Goal: Task Accomplishment & Management: Manage account settings

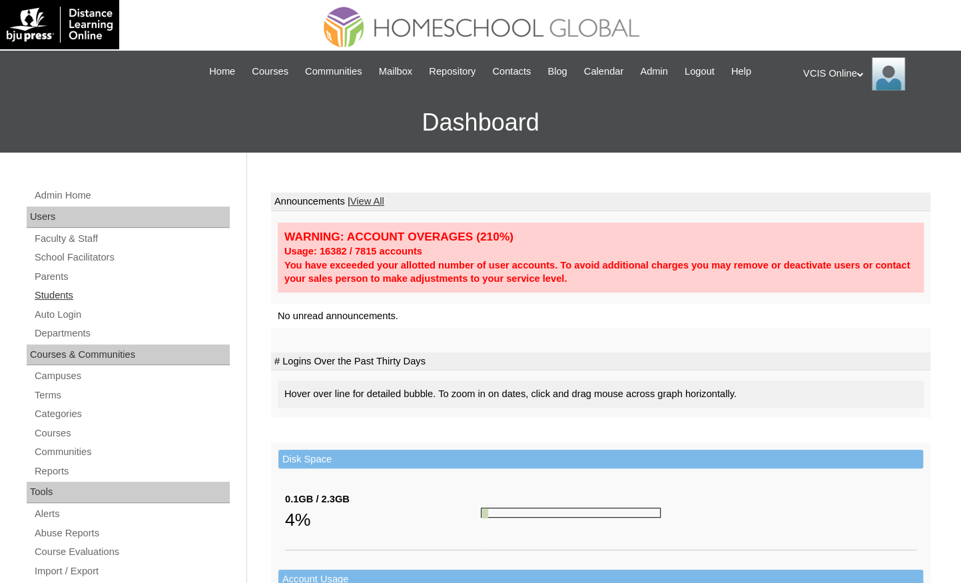
click at [63, 297] on link "Students" at bounding box center [131, 295] width 196 height 17
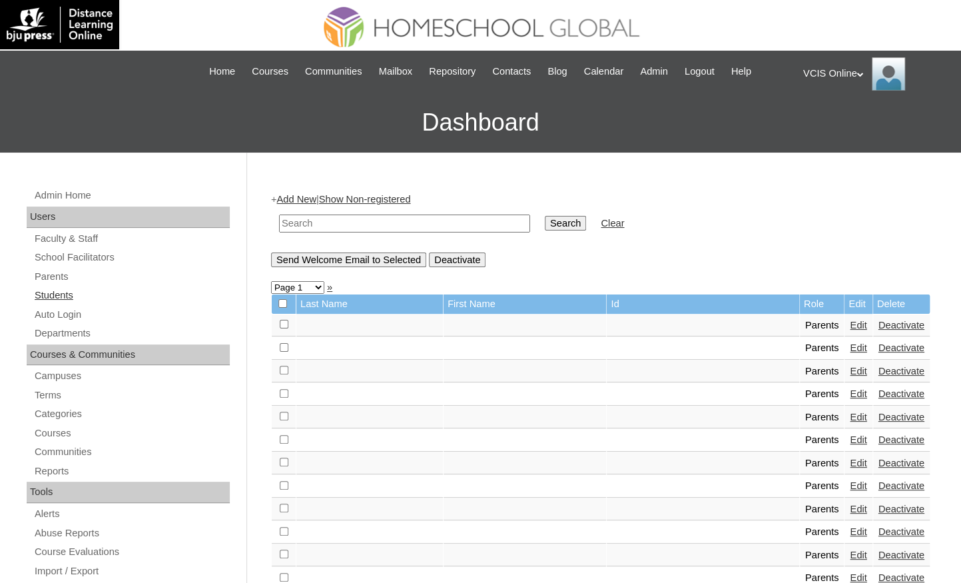
click at [78, 297] on link "Students" at bounding box center [131, 295] width 196 height 17
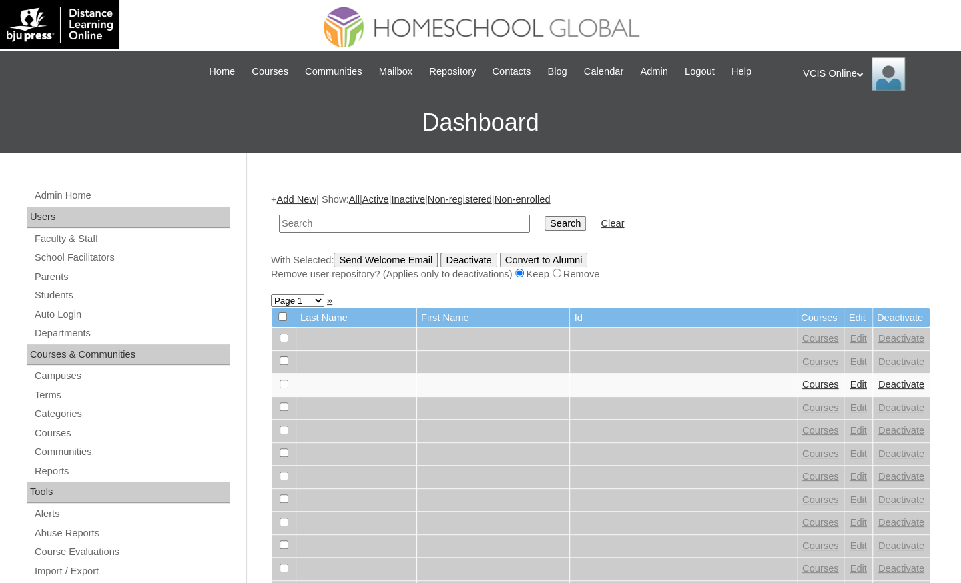
paste input "VCIS006-2A-SA2025"
type input "VCIS006-2A-SA2025"
paste input "VCIS008-2A-SA2025"
type input "VCIS008-2A-SA2025"
click at [545, 216] on input "Search" at bounding box center [565, 223] width 41 height 15
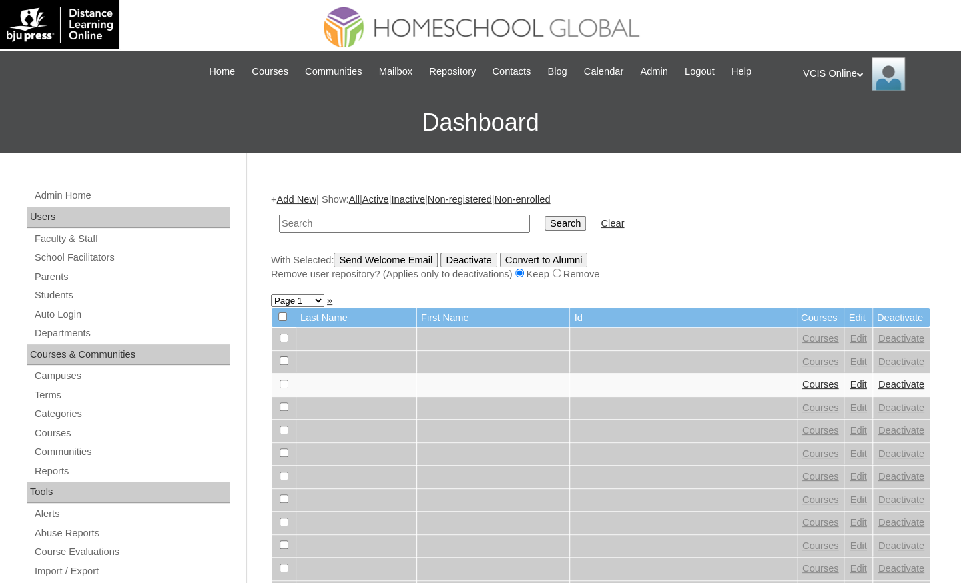
paste input "VCIS006-2A-SA2025"
type input "VCIS006-2A-SA2025"
click at [545, 216] on input "Search" at bounding box center [565, 223] width 41 height 15
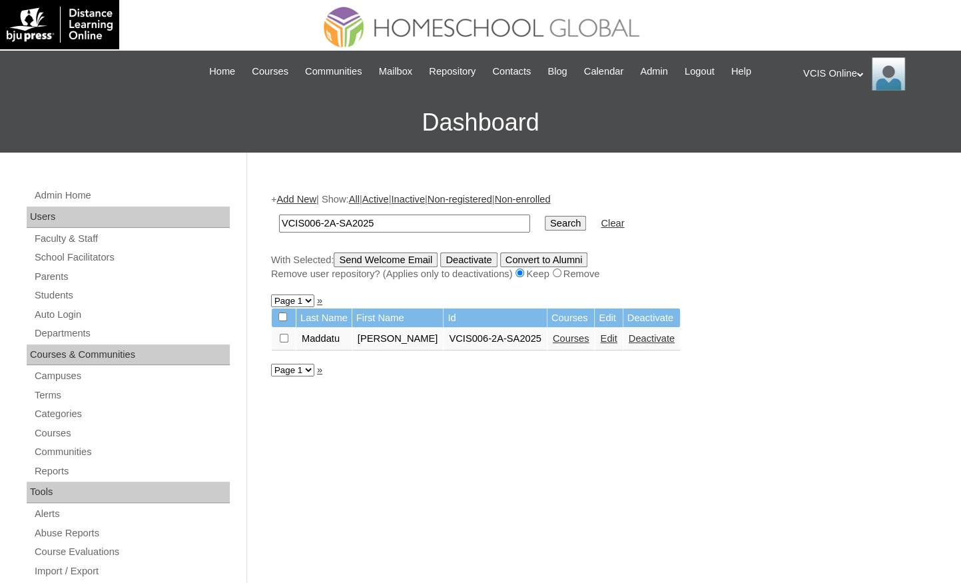
click at [573, 336] on link "Courses" at bounding box center [571, 338] width 37 height 11
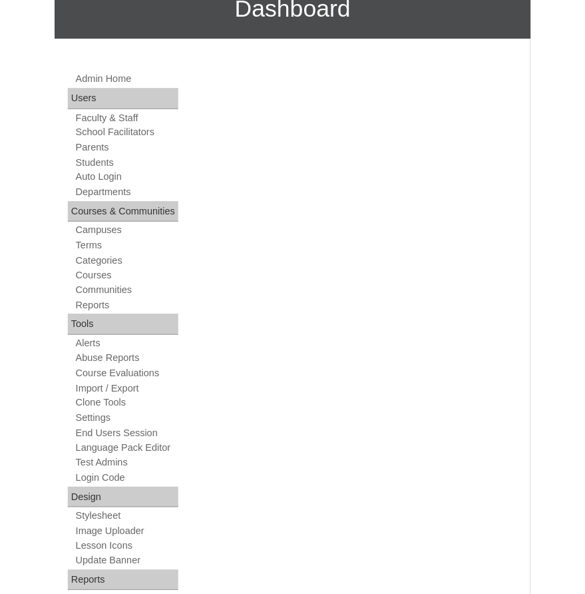
scroll to position [129, 0]
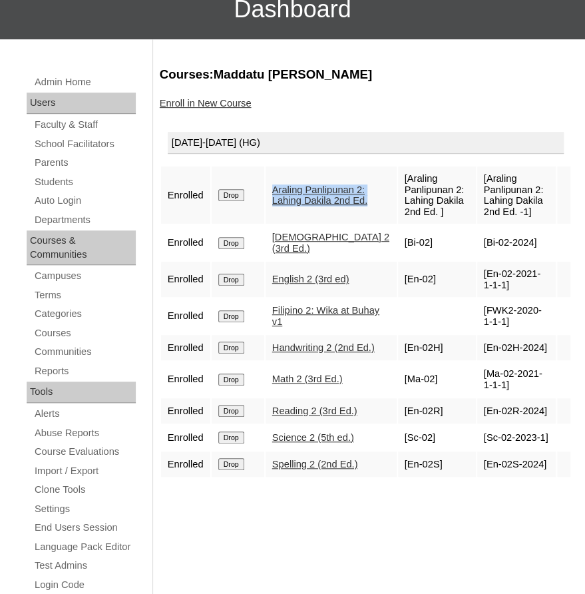
drag, startPoint x: 337, startPoint y: 216, endPoint x: 280, endPoint y: 176, distance: 69.8
click at [280, 176] on td "Araling Panlipunan 2: Lahing Dakila 2nd Ed." at bounding box center [331, 194] width 131 height 57
copy link "Araling Panlipunan 2: Lahing Dakila 2nd Ed."
drag, startPoint x: 306, startPoint y: 247, endPoint x: 280, endPoint y: 236, distance: 27.5
click at [280, 236] on td "Bible 2 (3rd Ed.)" at bounding box center [331, 242] width 131 height 35
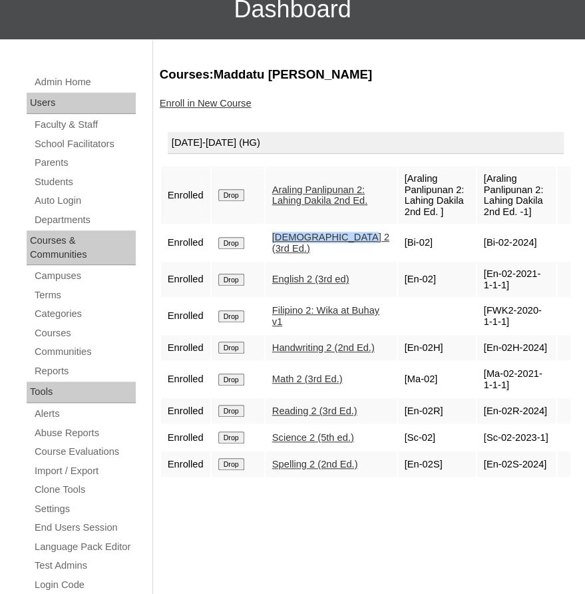
copy link "Bible 2 (3rd Ed.)"
drag, startPoint x: 344, startPoint y: 325, endPoint x: 281, endPoint y: 312, distance: 64.5
click at [281, 312] on td "Filipino 2: Wika at Buhay v1" at bounding box center [331, 315] width 131 height 35
copy link "Filipino 2: Wika at Buhay v1"
drag, startPoint x: 302, startPoint y: 392, endPoint x: 280, endPoint y: 380, distance: 25.4
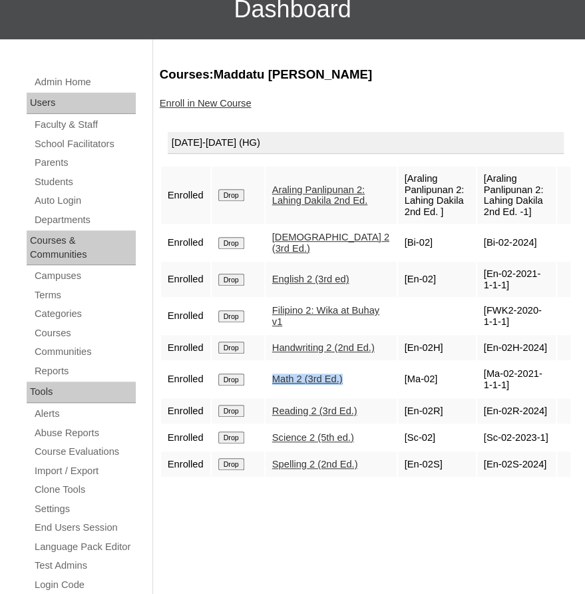
click at [280, 380] on td "Math 2 (3rd Ed.)" at bounding box center [331, 379] width 131 height 35
copy link "Math 2 (3rd Ed.)"
drag, startPoint x: 312, startPoint y: 503, endPoint x: 284, endPoint y: 493, distance: 29.3
click at [284, 477] on td "Spelling 2 (2nd Ed.)" at bounding box center [331, 463] width 131 height 25
copy link "pelling 2 (2nd Ed.)"
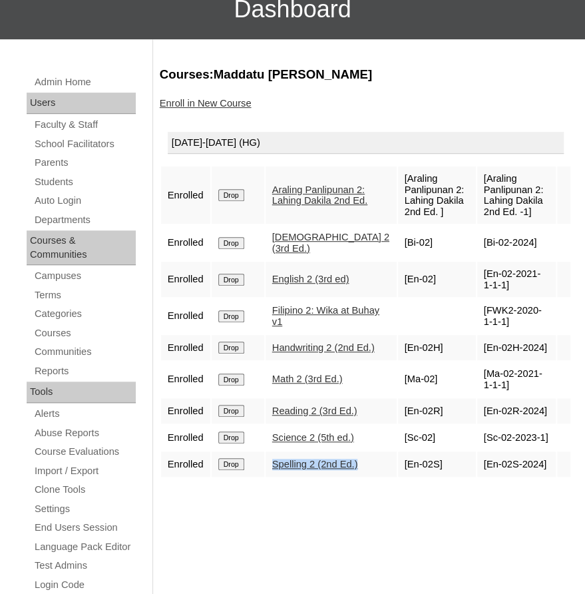
copy link "Spelling 2 (2nd Ed.)"
drag, startPoint x: 332, startPoint y: 217, endPoint x: 280, endPoint y: 178, distance: 65.1
click at [280, 178] on td "Araling Panlipunan 2: Lahing Dakila 2nd Ed." at bounding box center [331, 194] width 131 height 57
copy link "Araling Panlipunan 2: Lahing Dakila 2nd Ed."
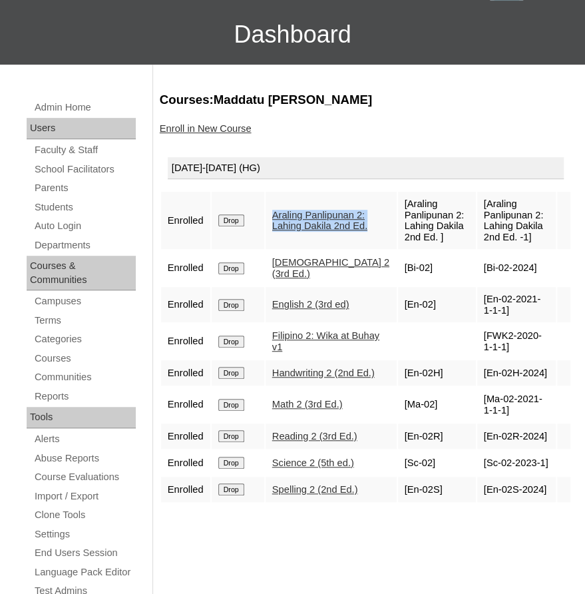
scroll to position [61, 0]
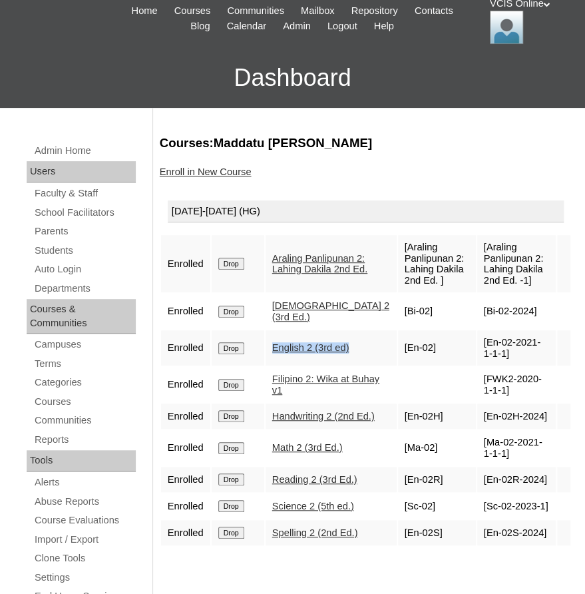
drag, startPoint x: 309, startPoint y: 361, endPoint x: 276, endPoint y: 343, distance: 37.3
click at [276, 343] on td "English 2 (3rd ed)" at bounding box center [331, 347] width 131 height 35
copy link "English 2 (3rd ed)"
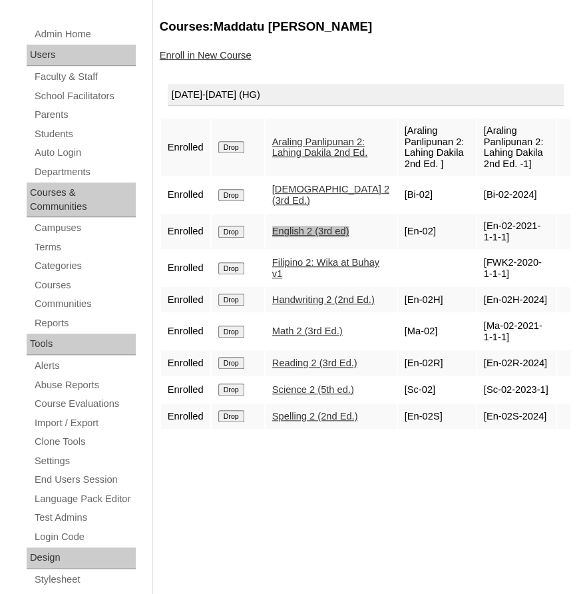
scroll to position [183, 0]
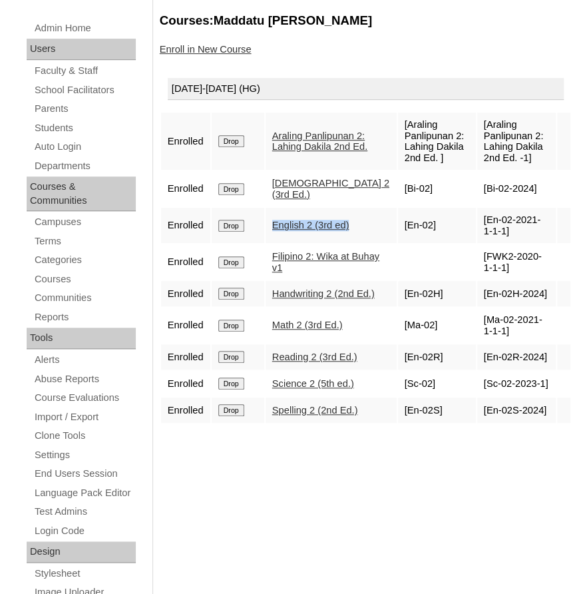
click at [334, 306] on td "Handwriting 2 (2nd Ed.)" at bounding box center [331, 293] width 131 height 25
drag, startPoint x: 334, startPoint y: 306, endPoint x: 274, endPoint y: 292, distance: 62.2
click at [274, 292] on td "Handwriting 2 (2nd Ed.)" at bounding box center [331, 293] width 131 height 25
copy link "Handwriting 2 (2nd Ed.)"
click at [326, 370] on td "Reading 2 (3rd Ed.)" at bounding box center [331, 356] width 131 height 25
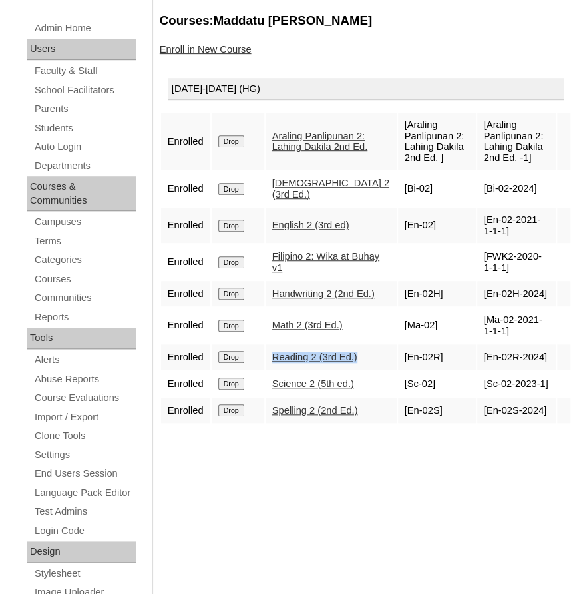
drag, startPoint x: 313, startPoint y: 385, endPoint x: 278, endPoint y: 369, distance: 38.7
click at [278, 368] on td "Reading 2 (3rd Ed.)" at bounding box center [331, 356] width 131 height 25
copy link "Reading 2 (3rd Ed.)"
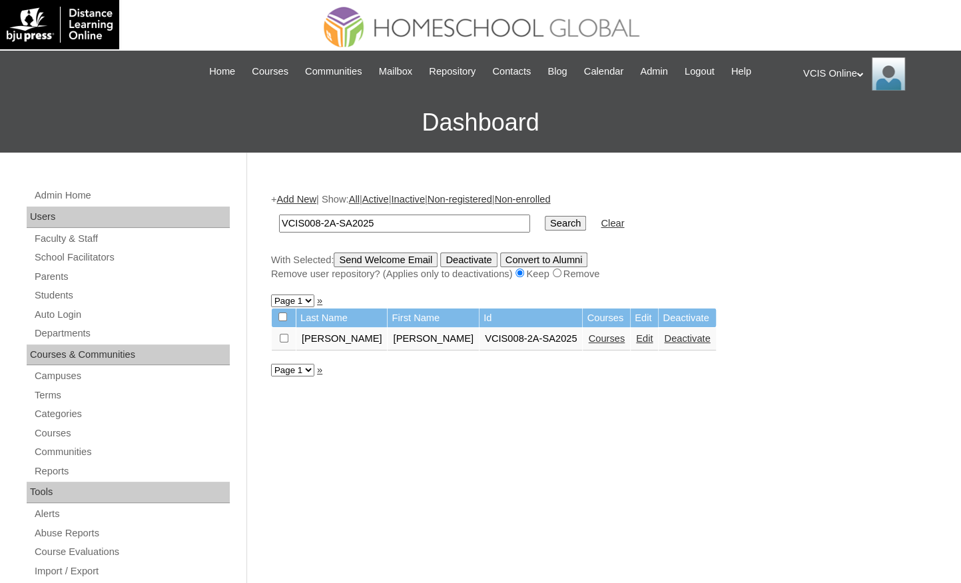
click at [588, 340] on link "Courses" at bounding box center [606, 338] width 37 height 11
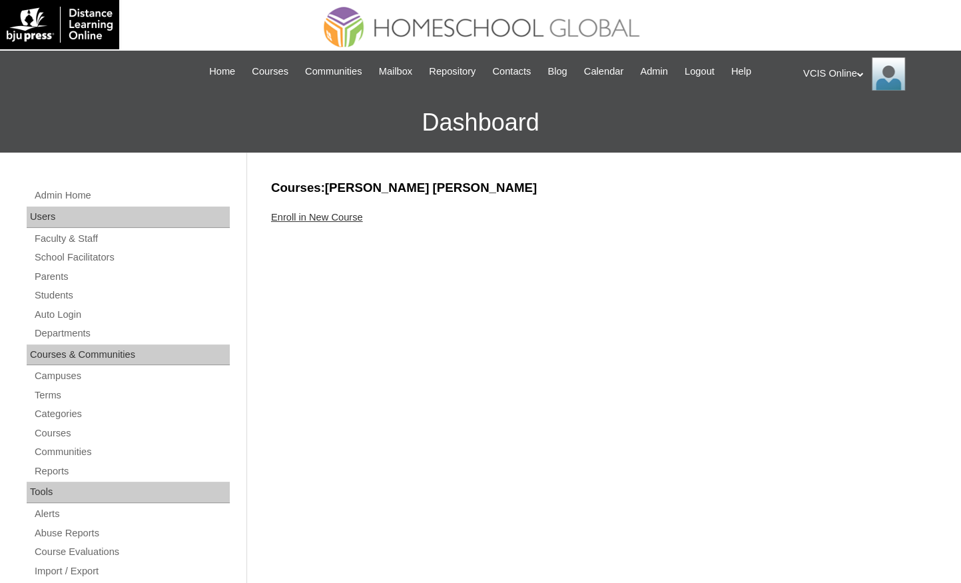
click at [339, 212] on link "Enroll in New Course" at bounding box center [317, 217] width 92 height 11
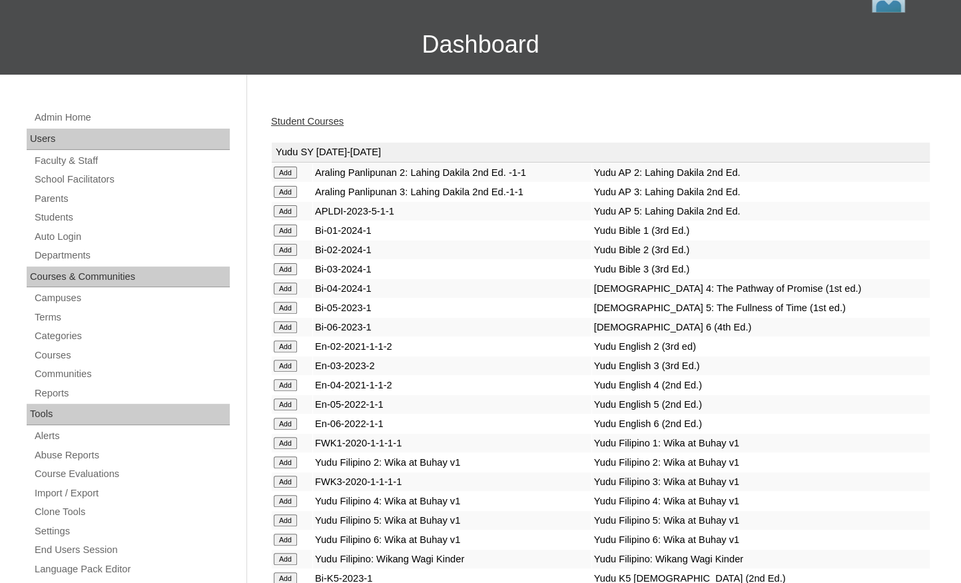
scroll to position [2930, 0]
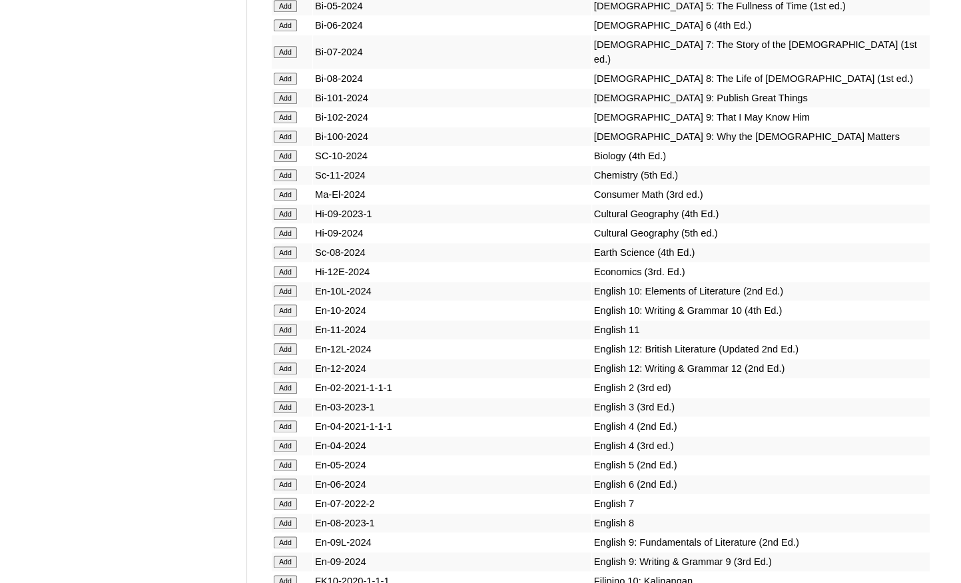
scroll to position [3538, 0]
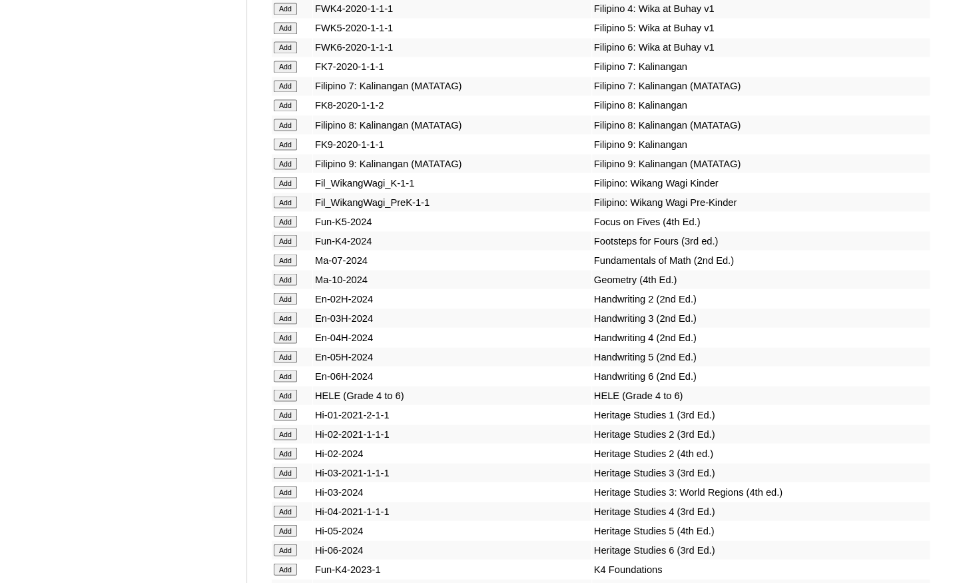
scroll to position [4204, 0]
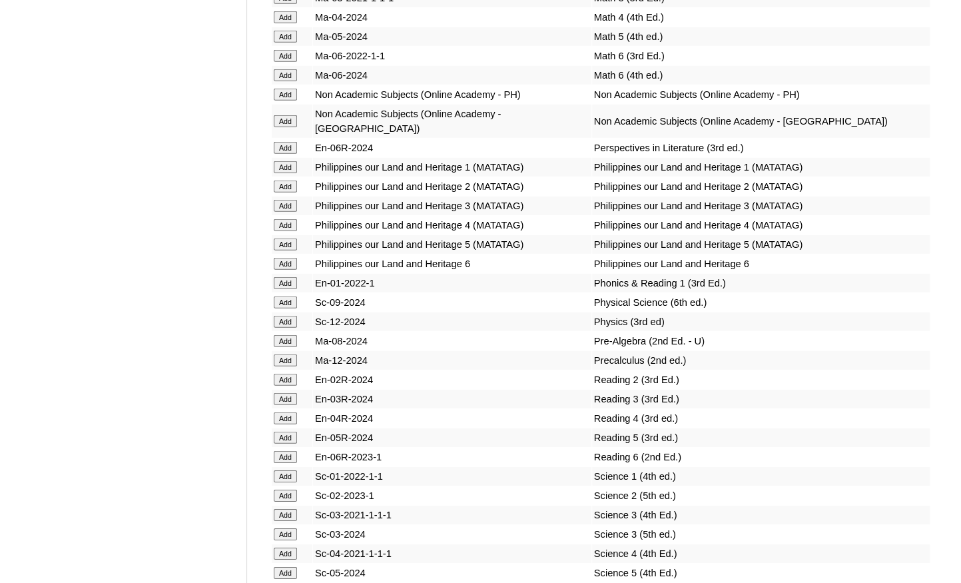
scroll to position [4949, 0]
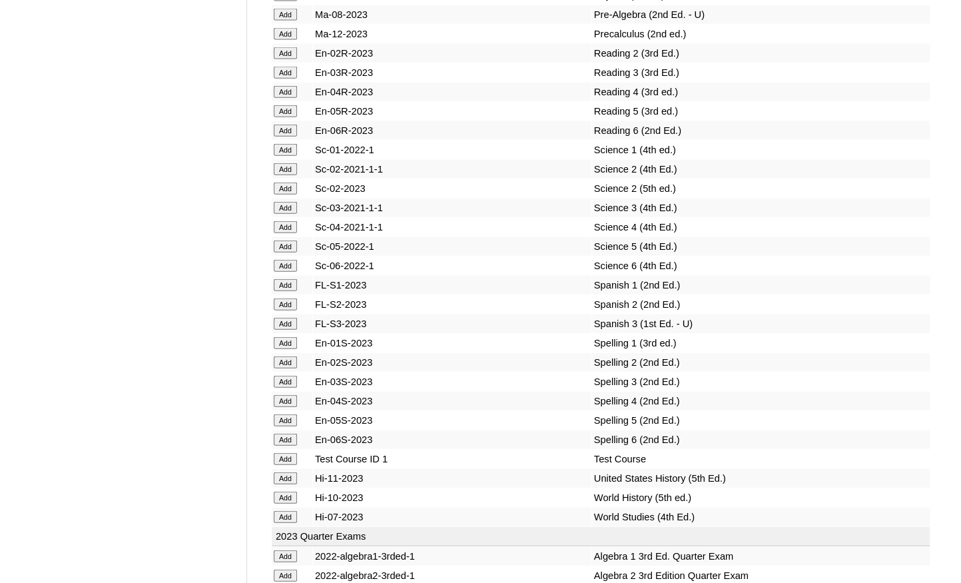
scroll to position [10420, 0]
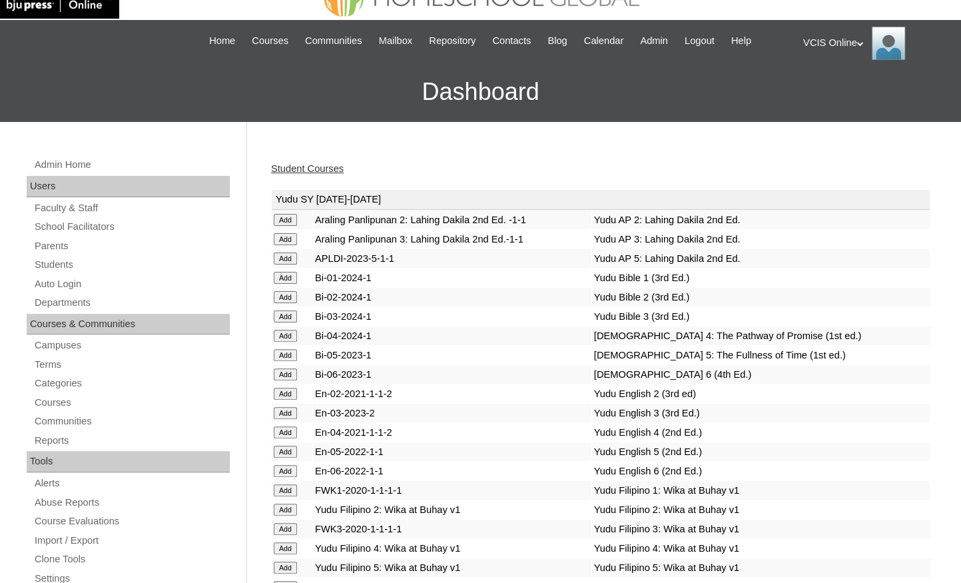
scroll to position [0, 0]
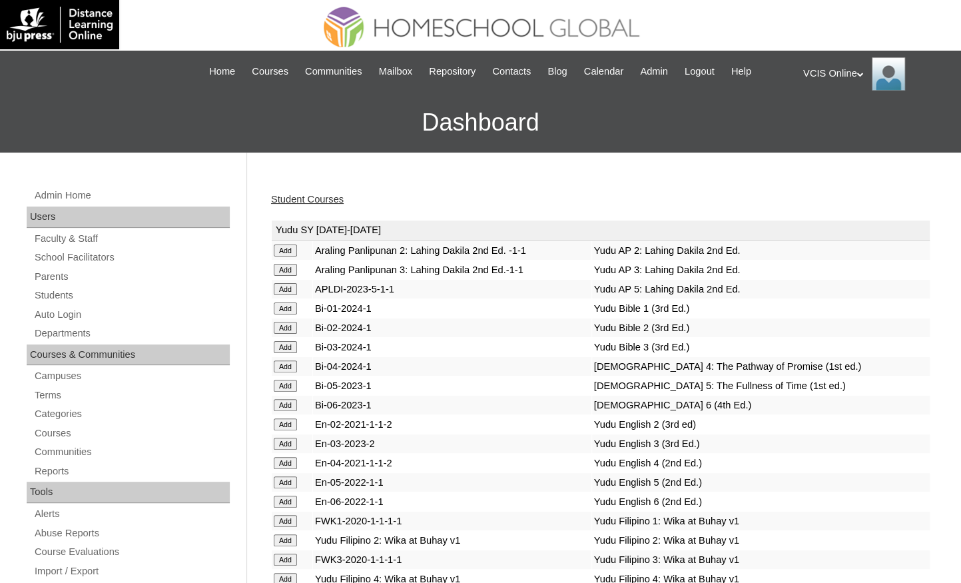
click at [326, 196] on link "Student Courses" at bounding box center [307, 199] width 73 height 11
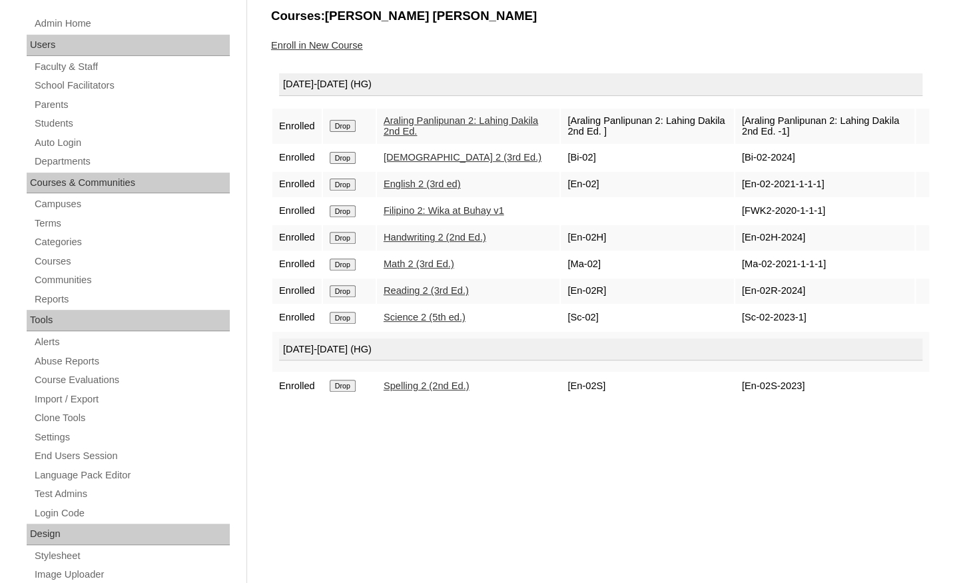
scroll to position [107, 0]
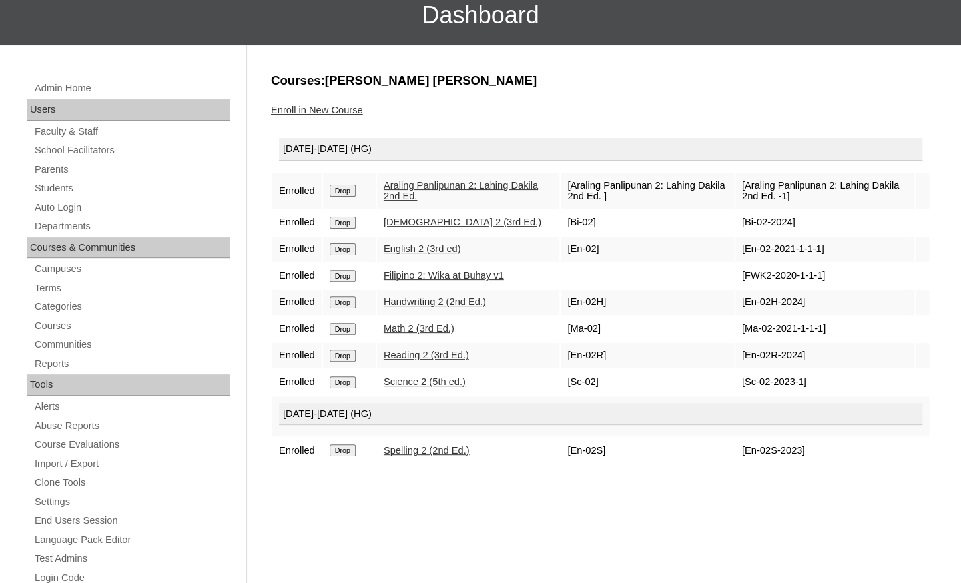
click at [348, 196] on input "Drop" at bounding box center [343, 190] width 26 height 12
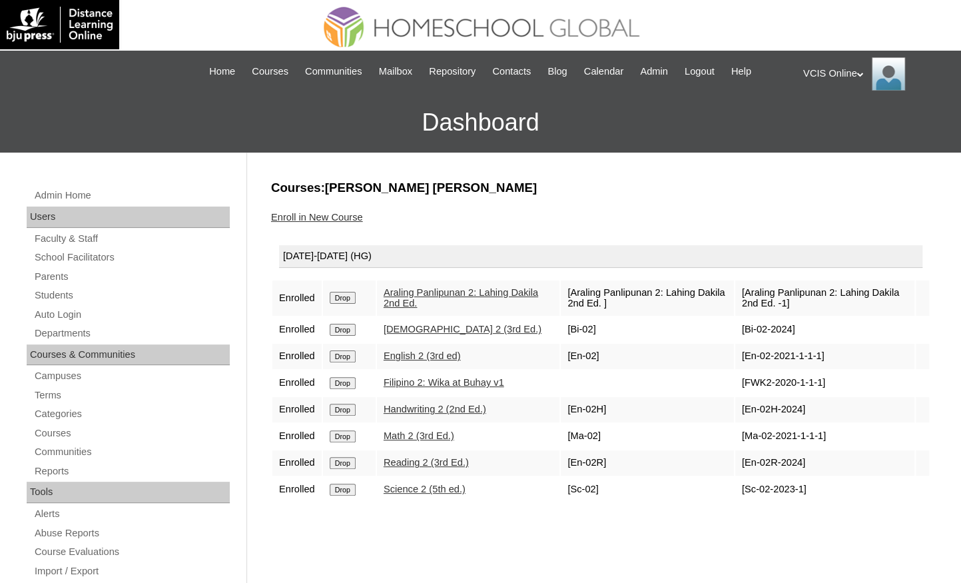
click at [345, 214] on link "Enroll in New Course" at bounding box center [317, 217] width 92 height 11
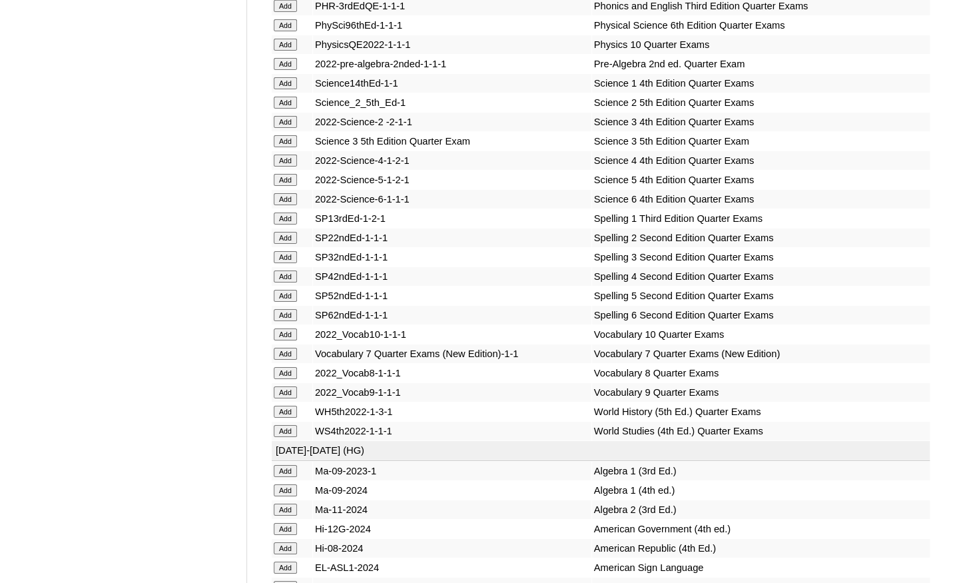
scroll to position [5355, 0]
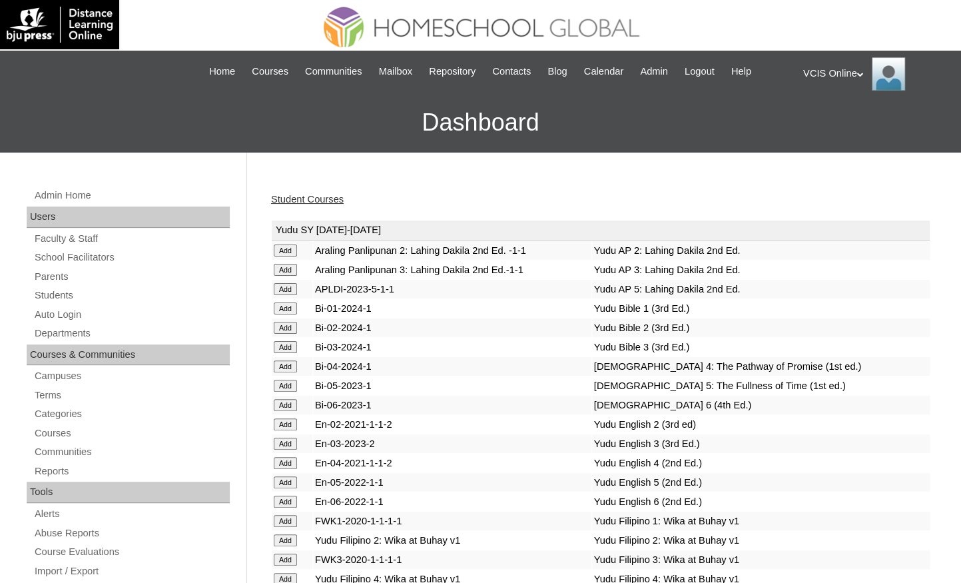
click at [352, 194] on div "Student Courses" at bounding box center [600, 199] width 659 height 14
click at [338, 198] on link "Student Courses" at bounding box center [307, 199] width 73 height 11
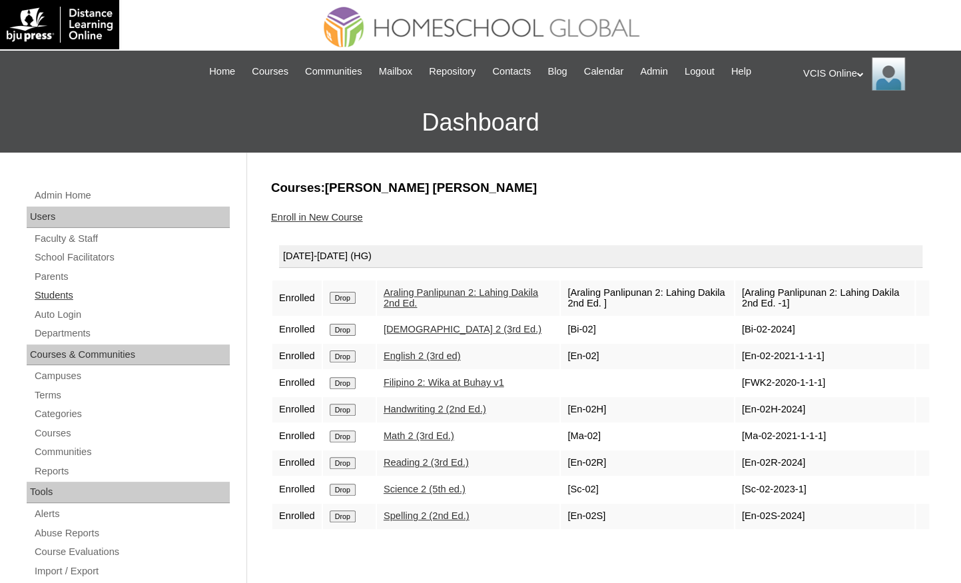
click at [100, 291] on link "Students" at bounding box center [131, 295] width 196 height 17
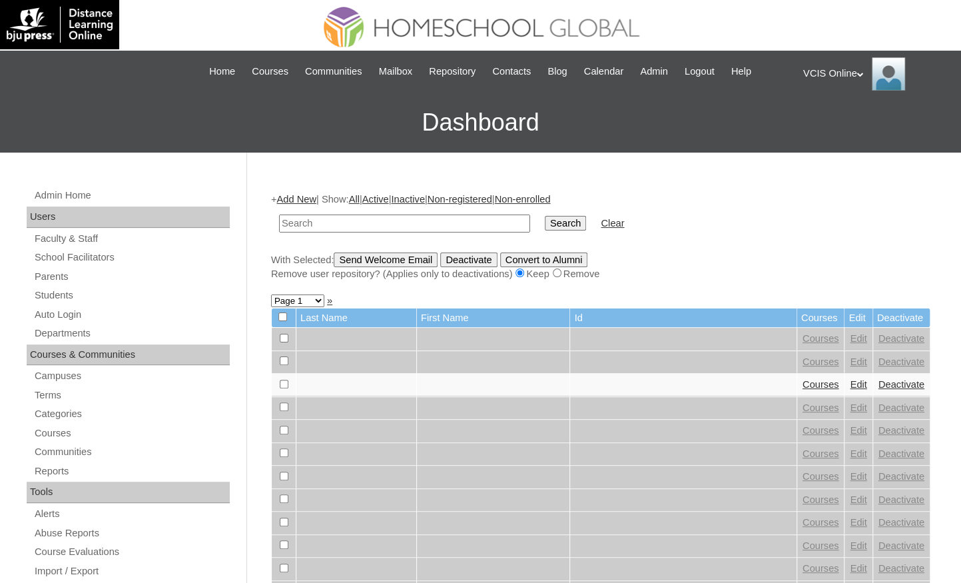
paste input "VCIS009-2A-SA2025"
type input "VCIS009-2A-SA2025"
click at [549, 231] on td "Search" at bounding box center [565, 223] width 55 height 31
click at [549, 228] on input "Search" at bounding box center [565, 223] width 41 height 15
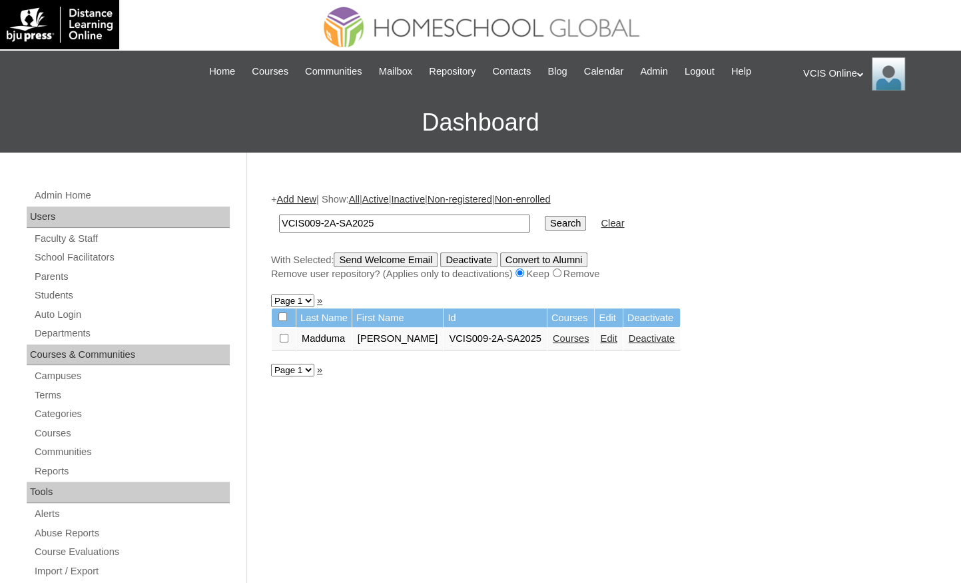
click at [579, 337] on link "Courses" at bounding box center [571, 338] width 37 height 11
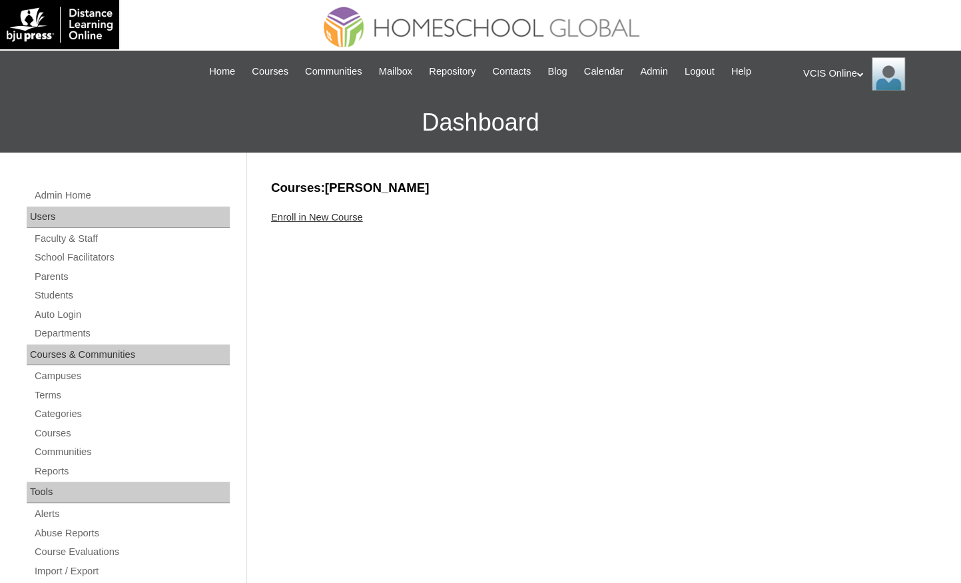
click at [344, 214] on link "Enroll in New Course" at bounding box center [317, 217] width 92 height 11
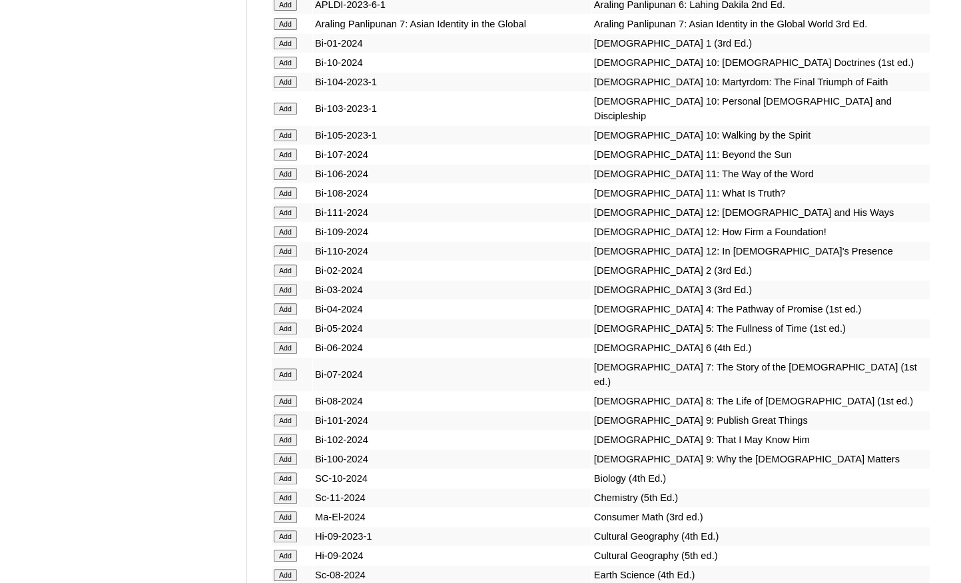
scroll to position [3213, 0]
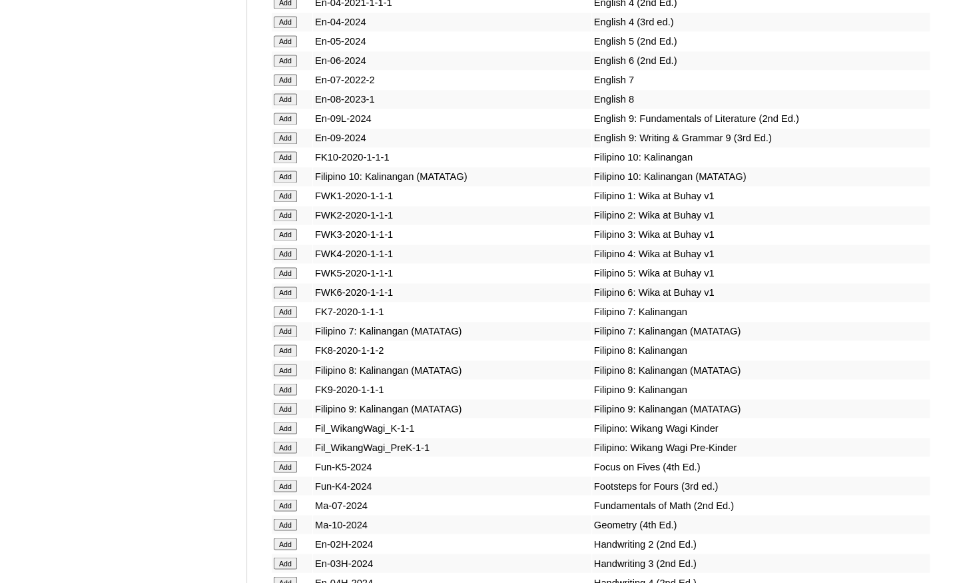
scroll to position [3957, 0]
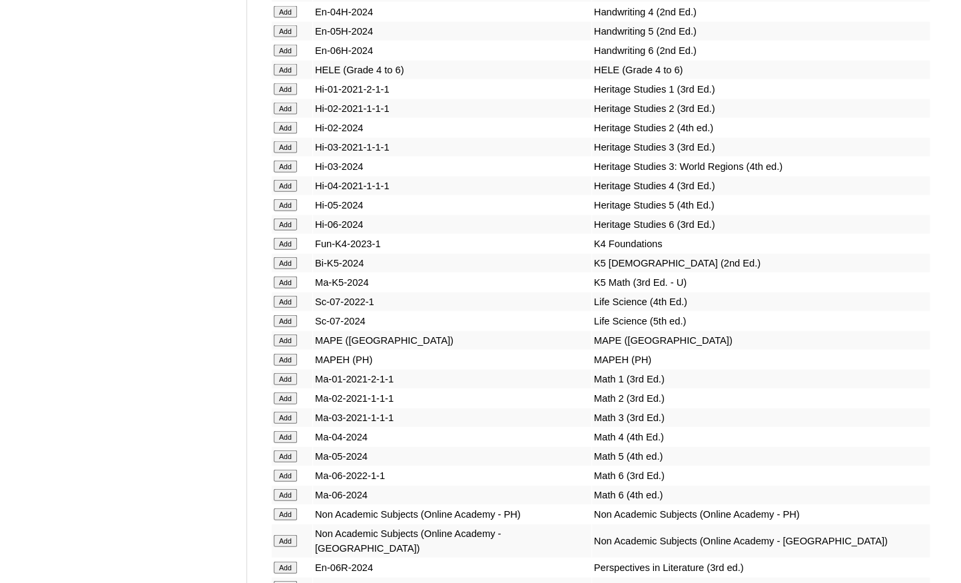
scroll to position [4529, 0]
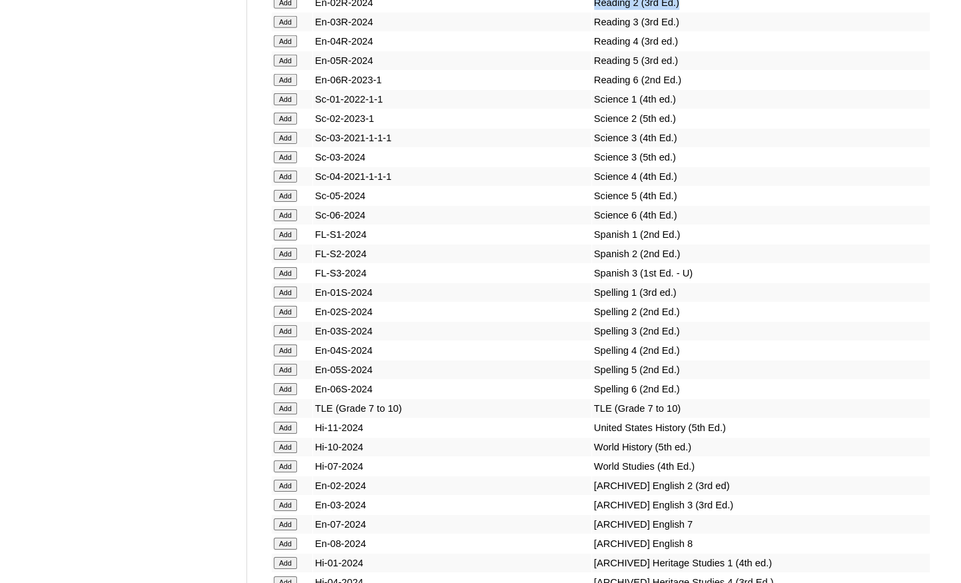
scroll to position [5326, 0]
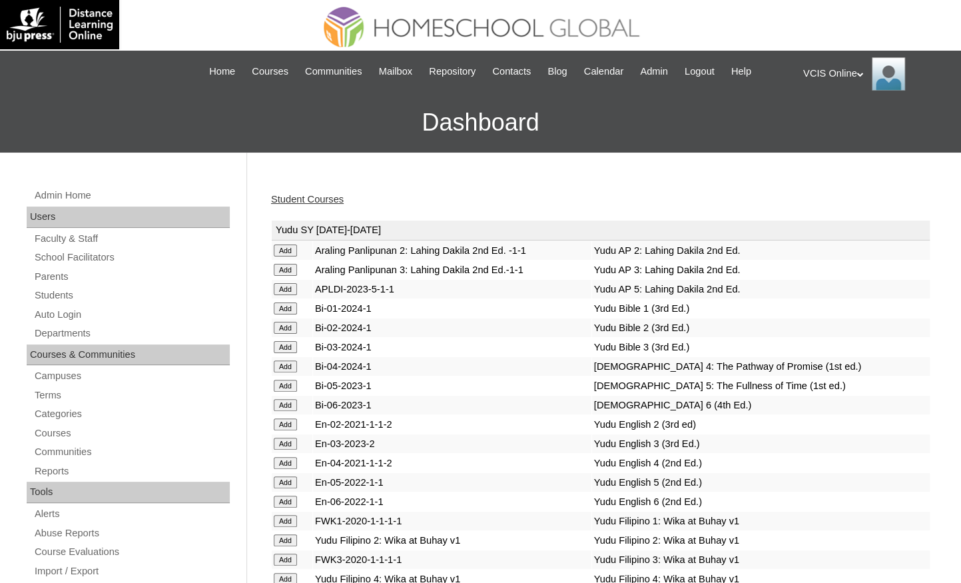
click at [327, 198] on link "Student Courses" at bounding box center [307, 199] width 73 height 11
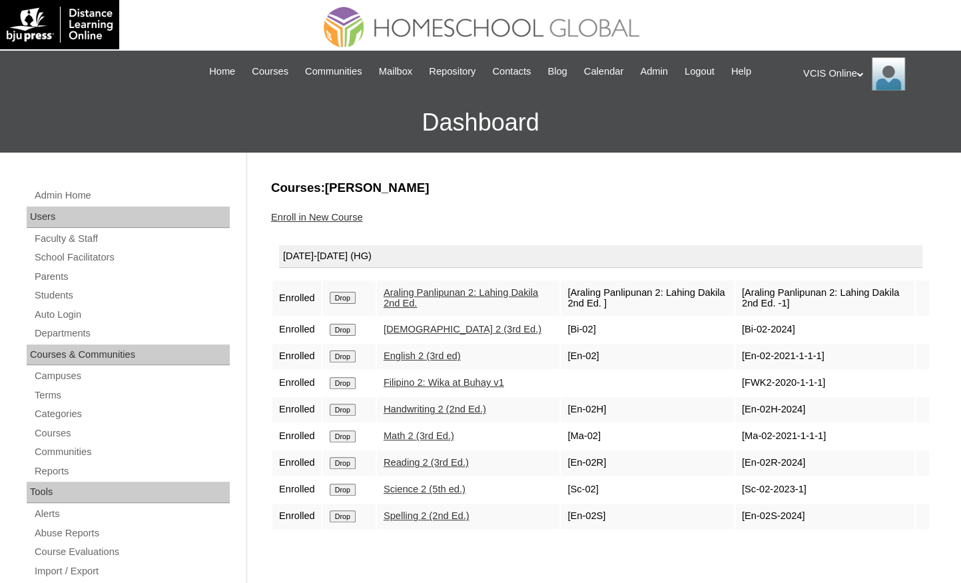
click at [209, 77] on span "Home" at bounding box center [222, 71] width 26 height 15
